Goal: Task Accomplishment & Management: Complete application form

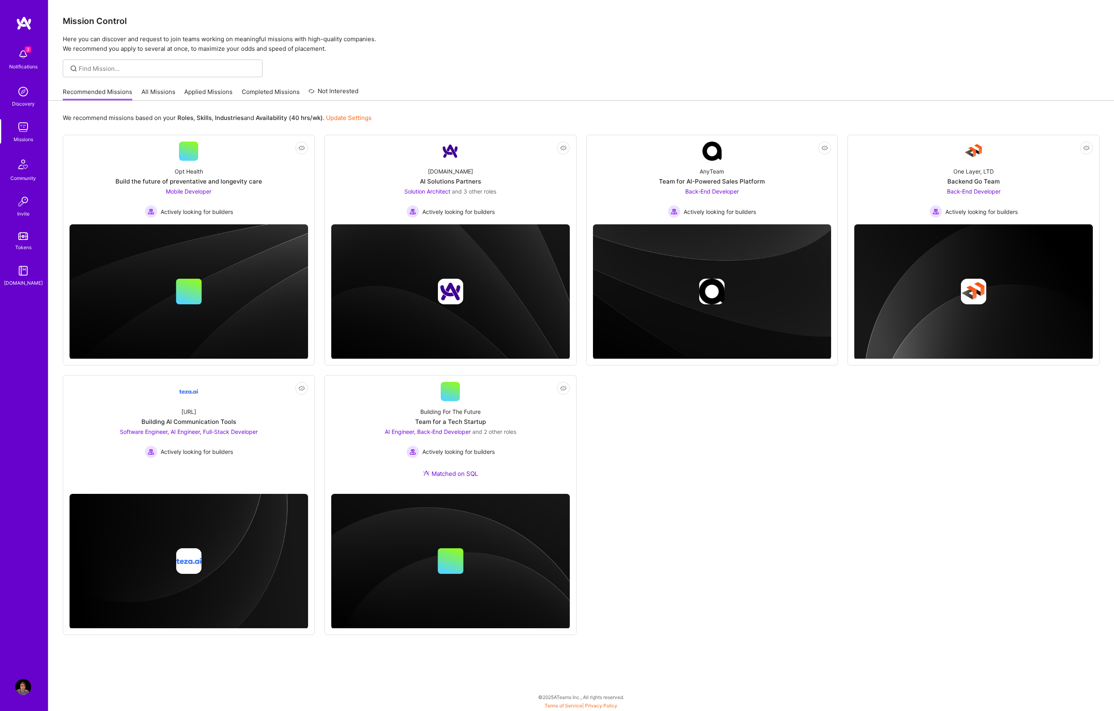
click at [212, 94] on link "Applied Missions" at bounding box center [208, 94] width 48 height 13
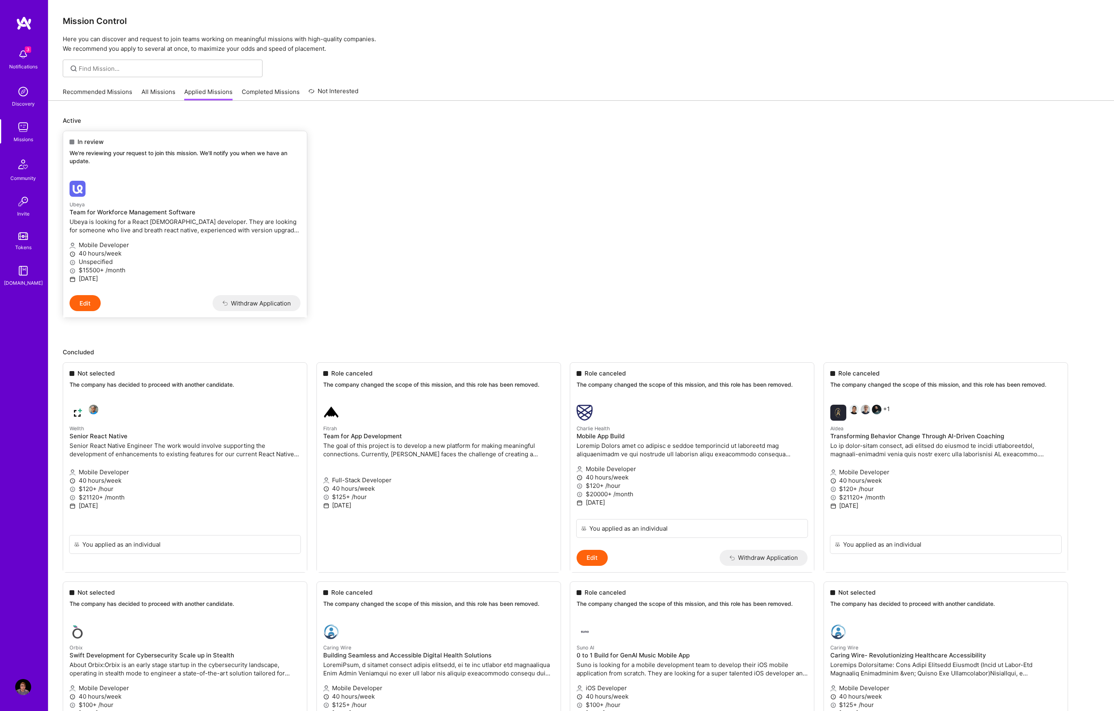
click at [181, 191] on div at bounding box center [147, 189] width 154 height 16
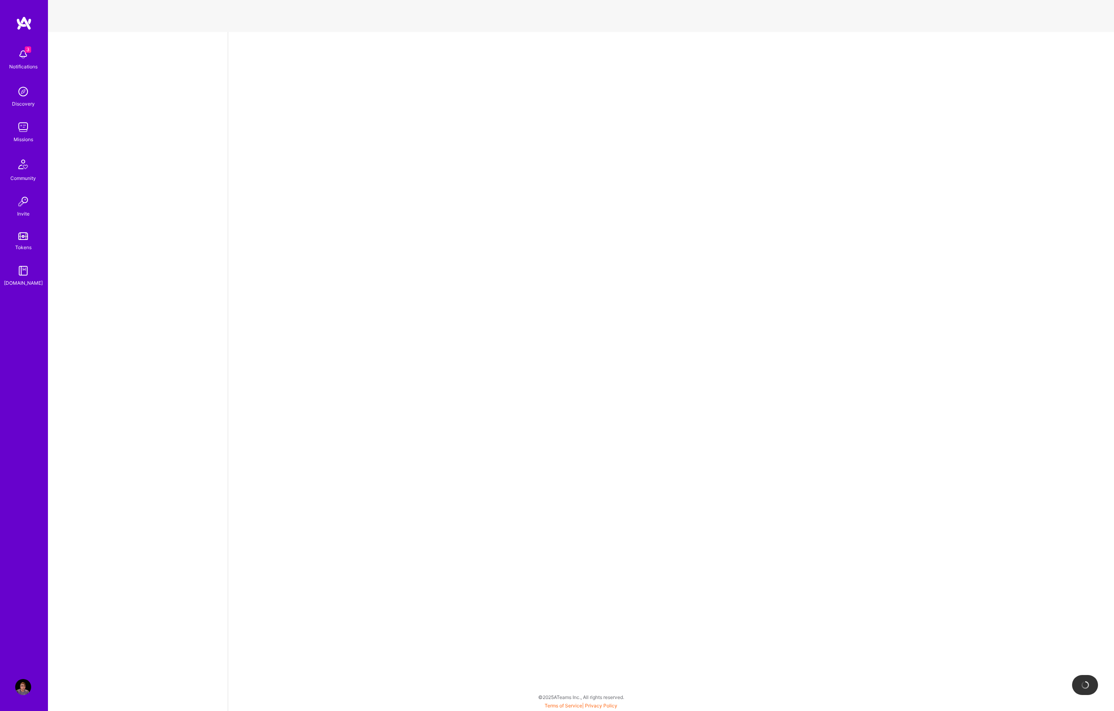
select select "GB"
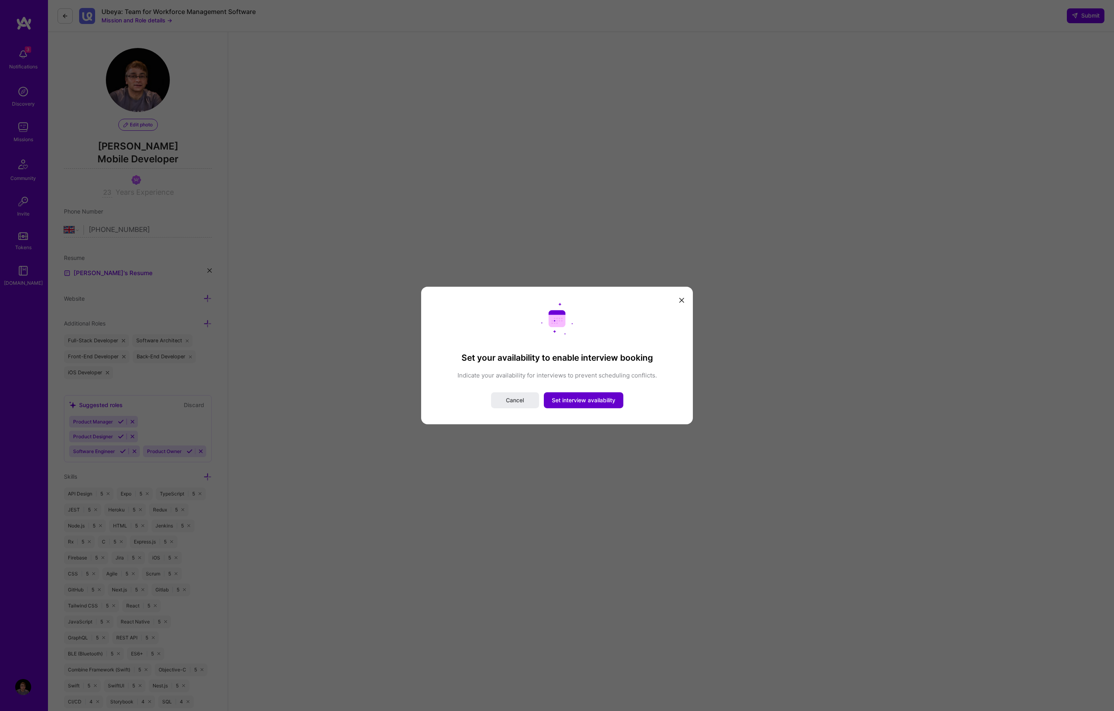
click at [570, 400] on span "Set interview availability" at bounding box center [584, 400] width 64 height 8
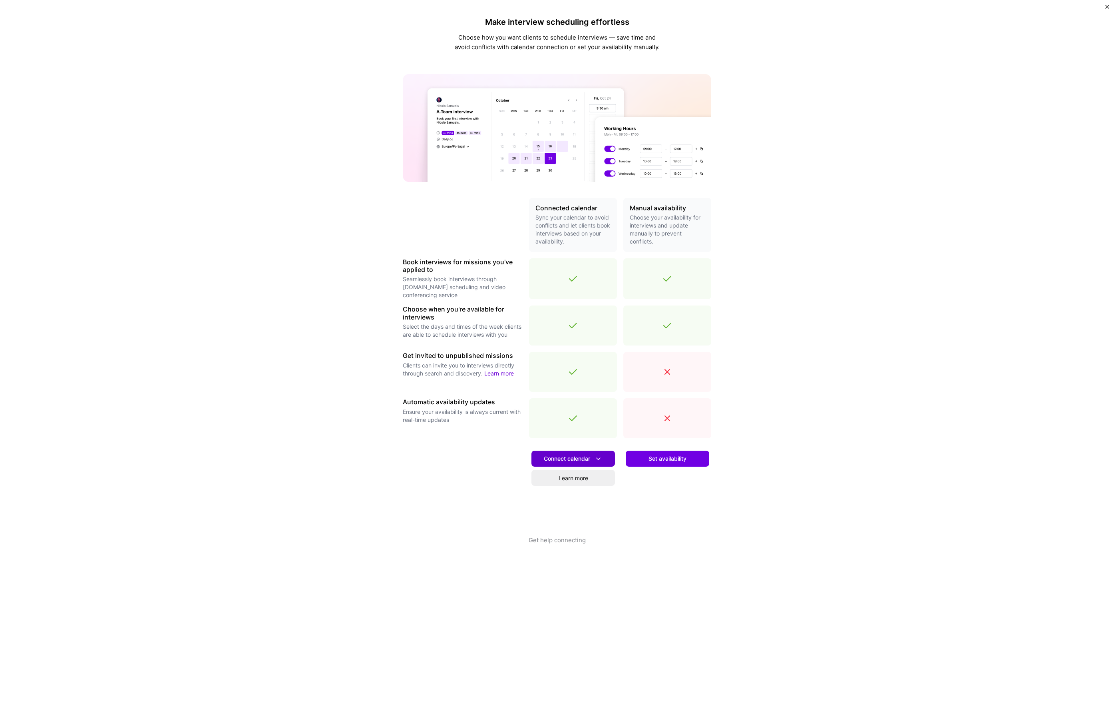
click at [571, 462] on span "Connect calendar" at bounding box center [573, 458] width 59 height 8
click at [549, 484] on button "Google calendar" at bounding box center [563, 480] width 104 height 21
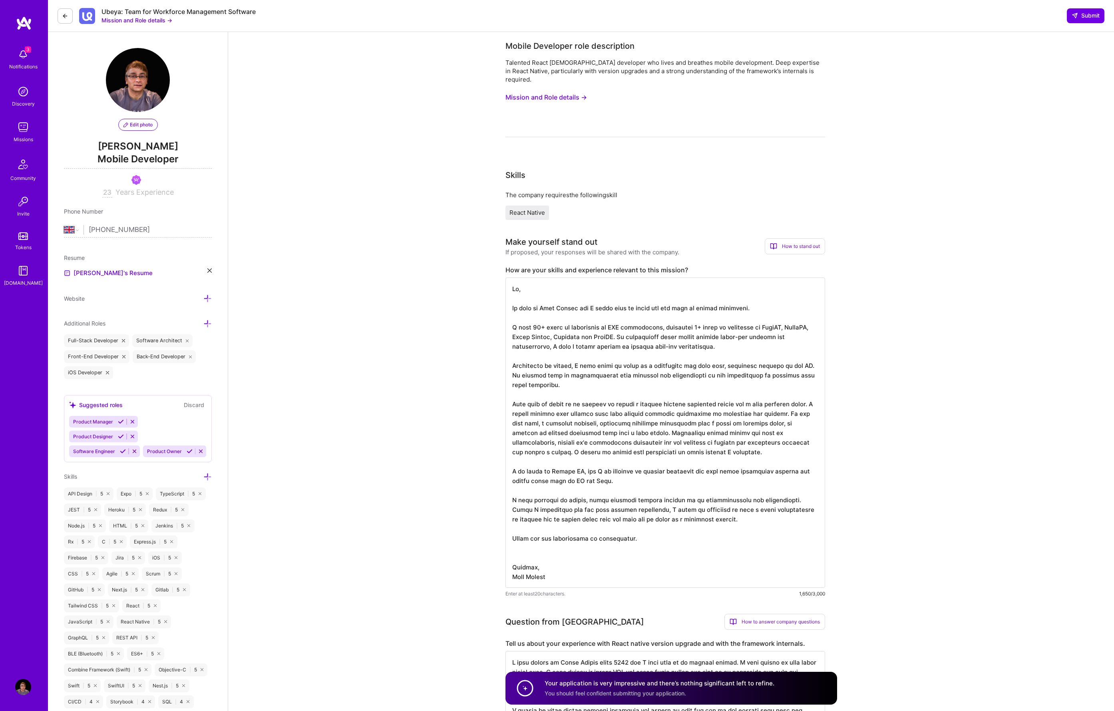
scroll to position [1, 0]
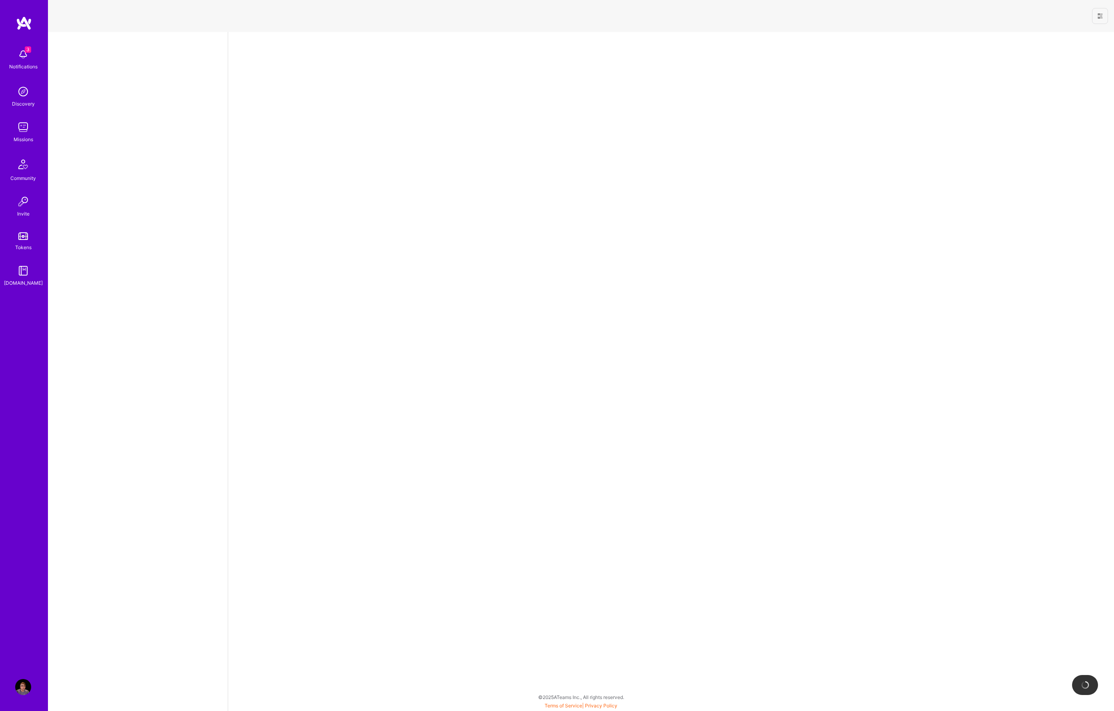
select select "GB"
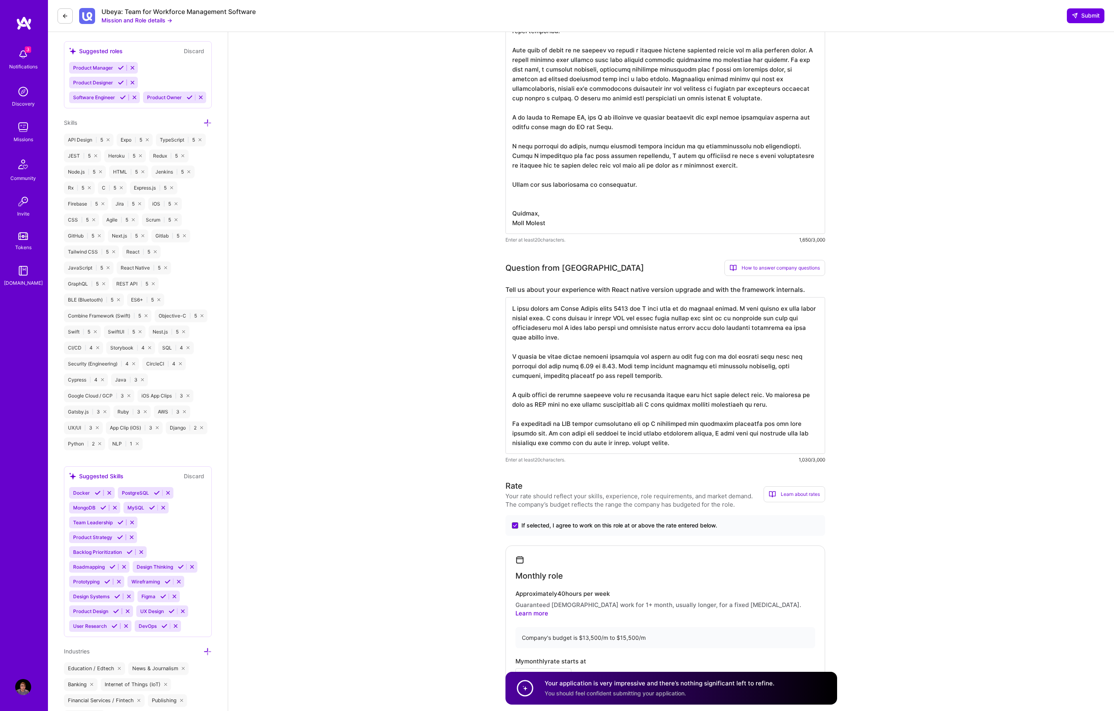
scroll to position [355, 0]
